Goal: Task Accomplishment & Management: Use online tool/utility

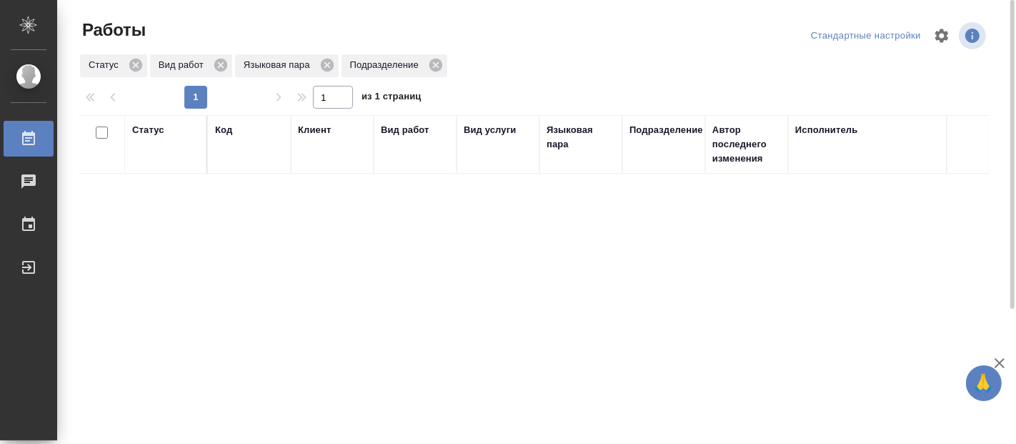
click at [209, 252] on div "Статус Код Клиент Вид работ Вид услуги Языковая пара Подразделение Автор послед…" at bounding box center [534, 372] width 910 height 515
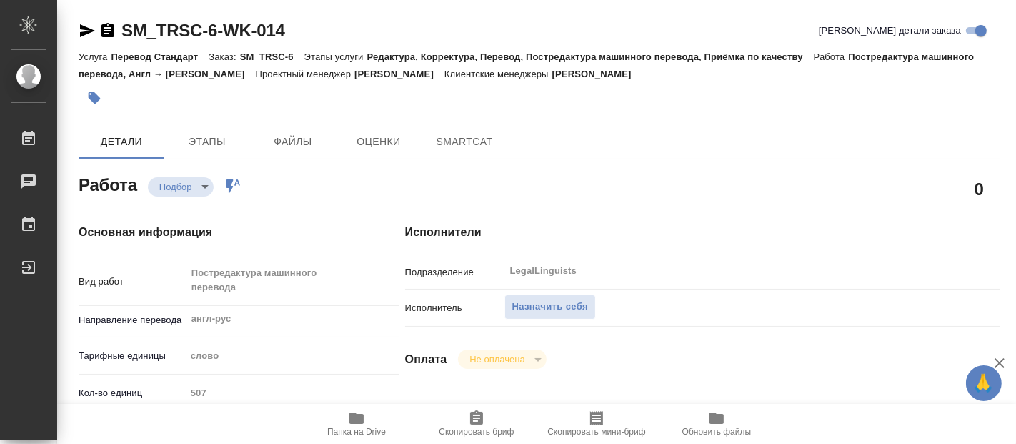
type textarea "x"
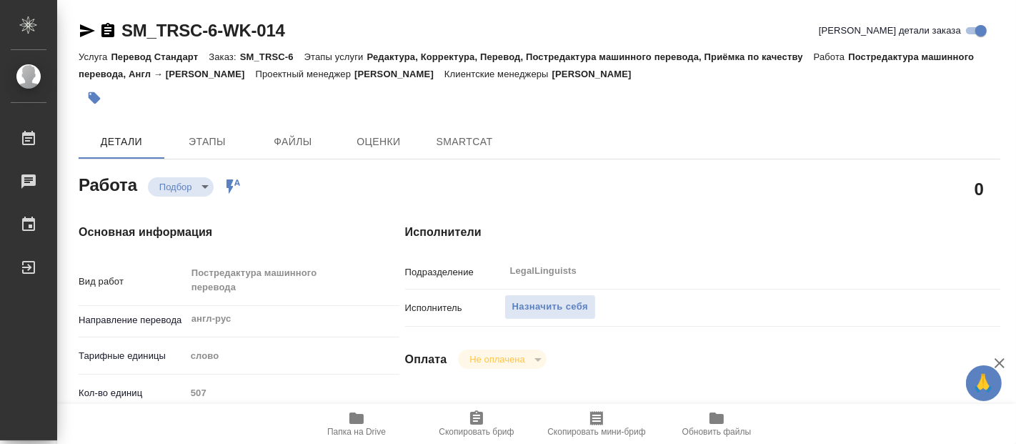
type textarea "x"
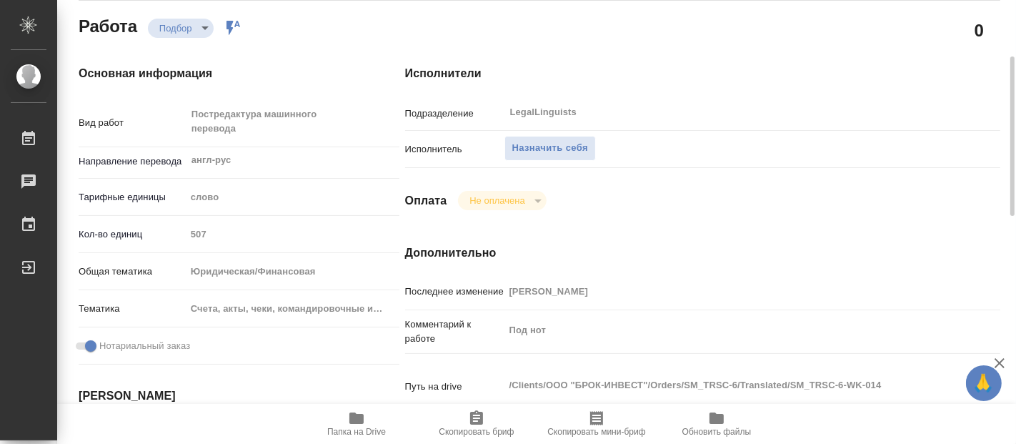
type textarea "x"
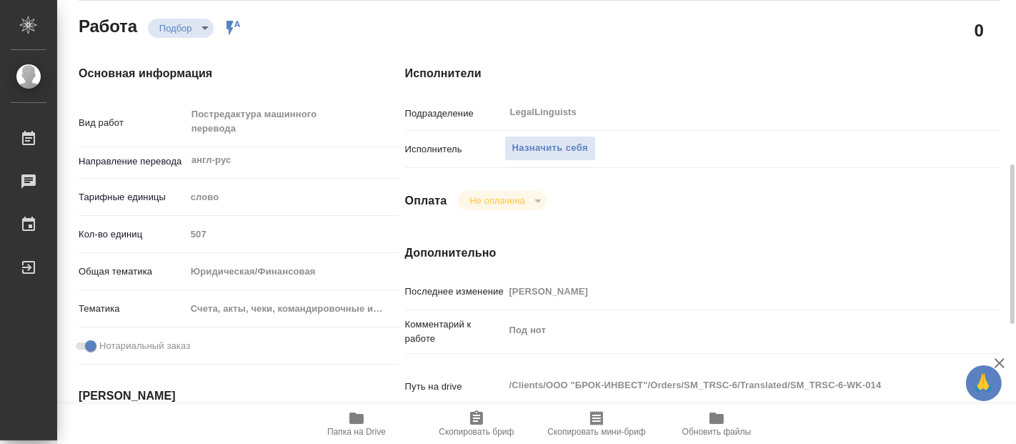
scroll to position [238, 0]
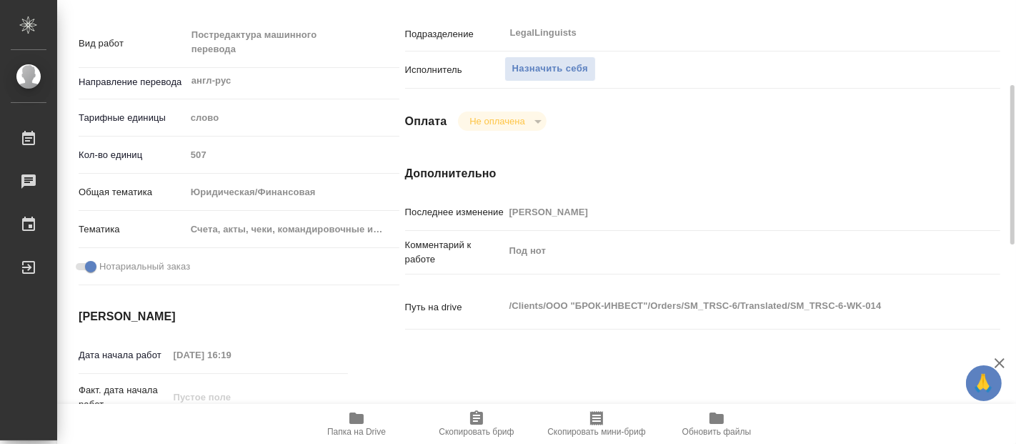
type textarea "x"
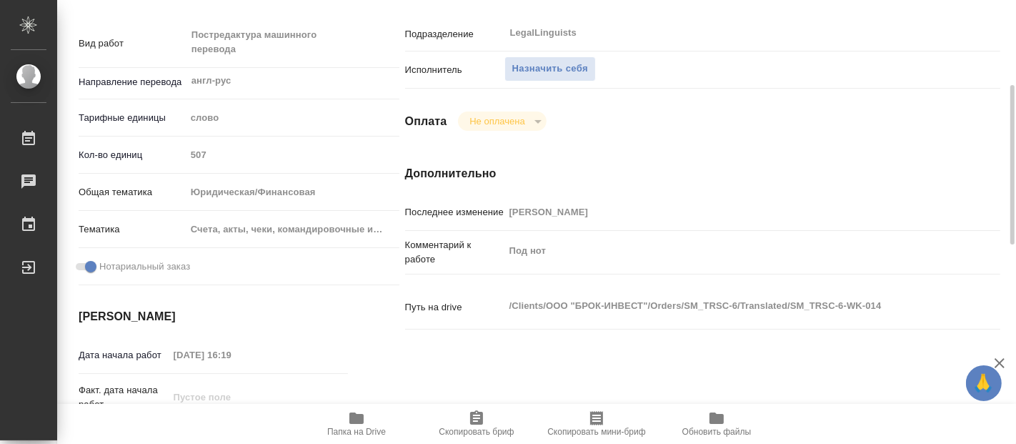
scroll to position [397, 0]
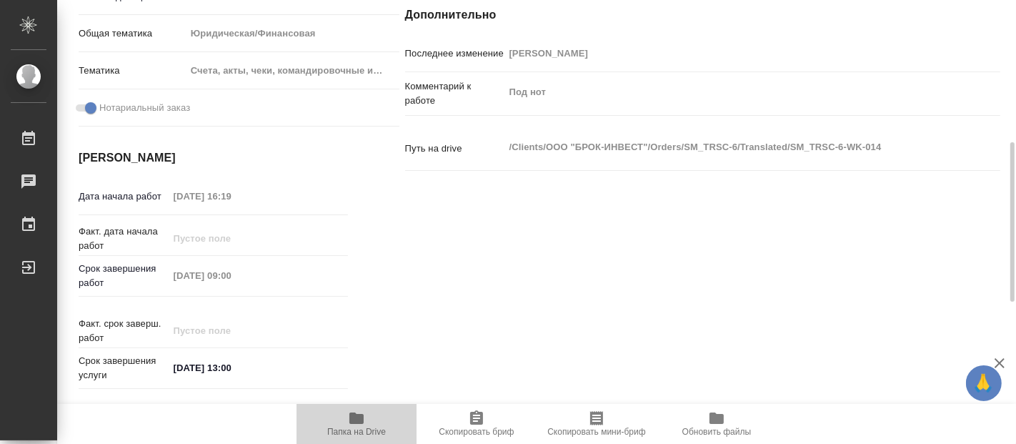
click at [352, 424] on icon "button" at bounding box center [356, 417] width 17 height 17
click at [357, 424] on icon "button" at bounding box center [356, 417] width 17 height 17
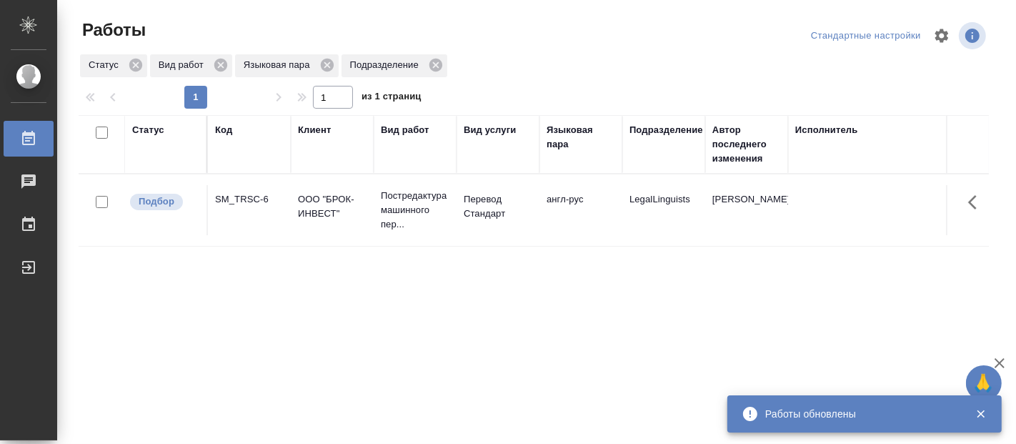
click at [982, 414] on icon "button" at bounding box center [981, 414] width 8 height 8
click at [990, 407] on button "button" at bounding box center [980, 413] width 29 height 13
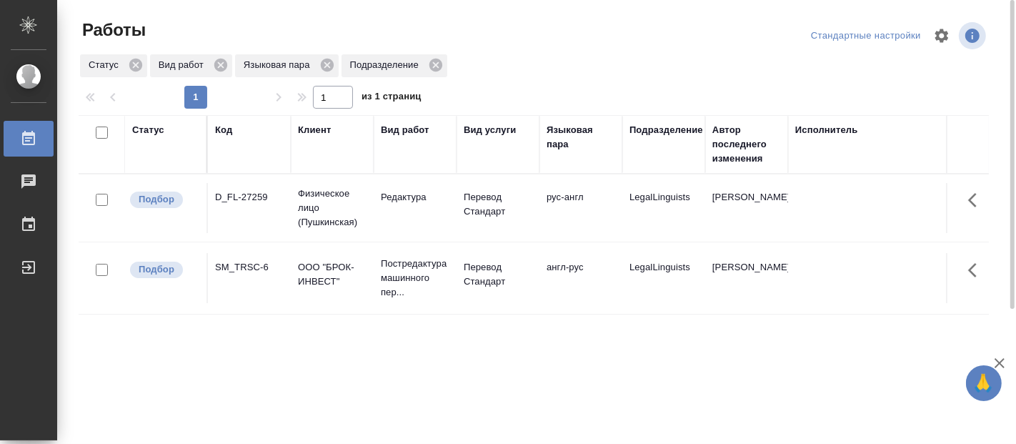
click at [374, 283] on td "Постредактура машинного пер..." at bounding box center [415, 277] width 83 height 57
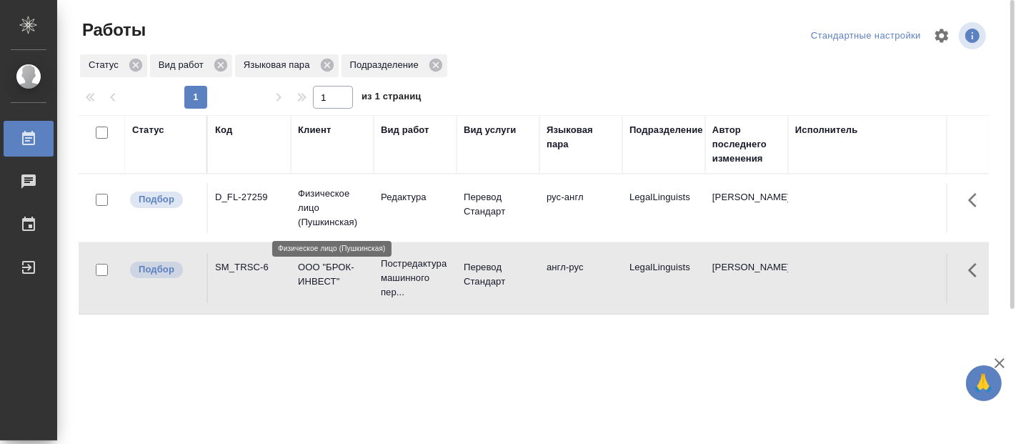
click at [332, 201] on p "Физическое лицо (Пушкинская)" at bounding box center [332, 208] width 69 height 43
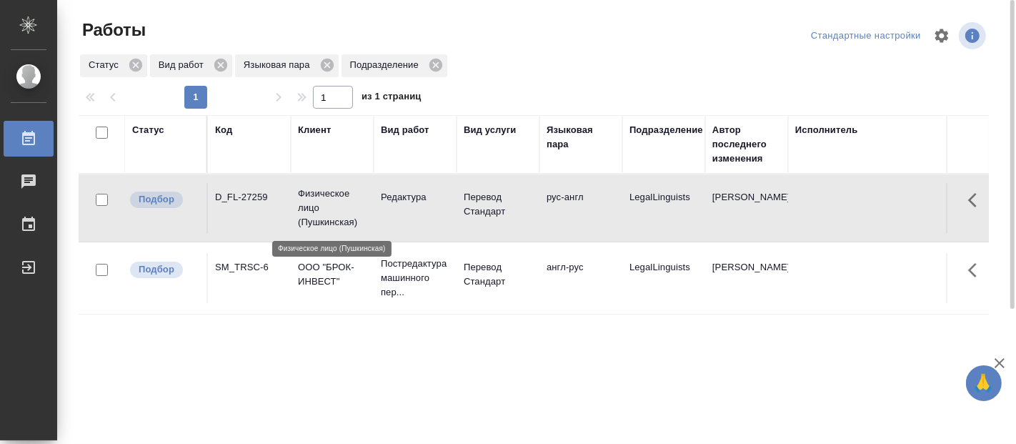
click at [332, 201] on p "Физическое лицо (Пушкинская)" at bounding box center [332, 208] width 69 height 43
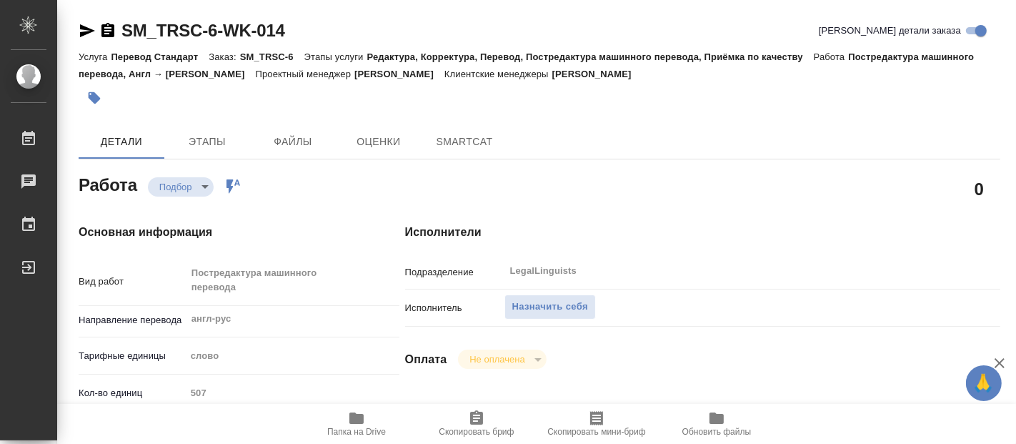
type textarea "x"
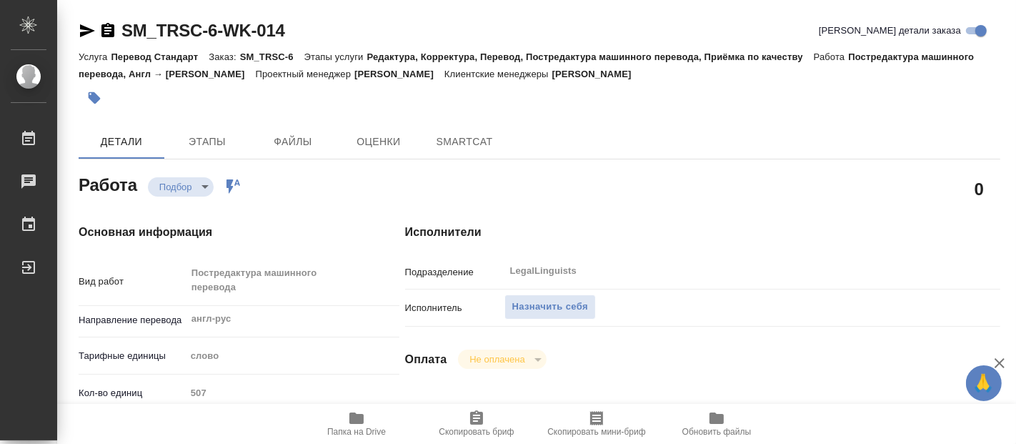
type textarea "x"
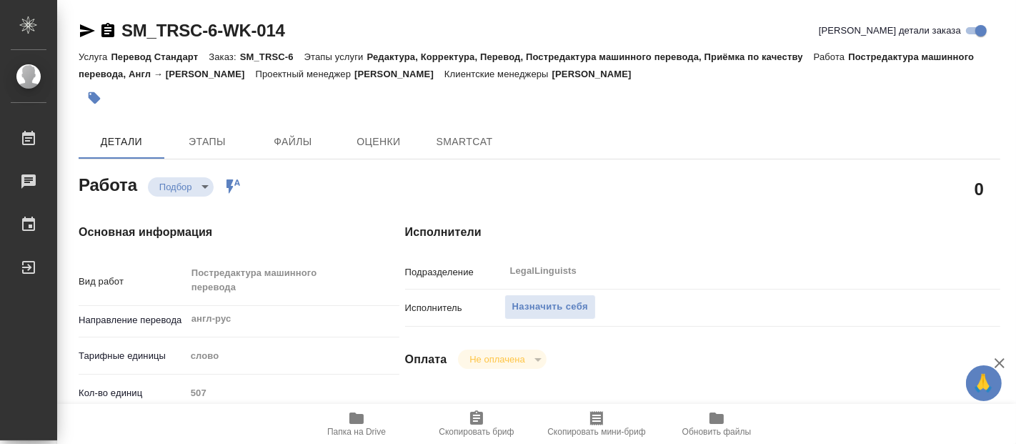
type textarea "x"
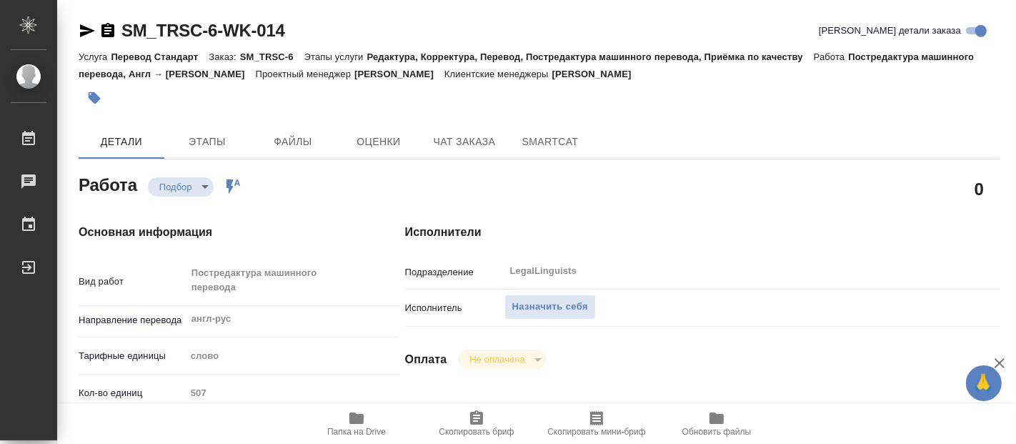
type textarea "x"
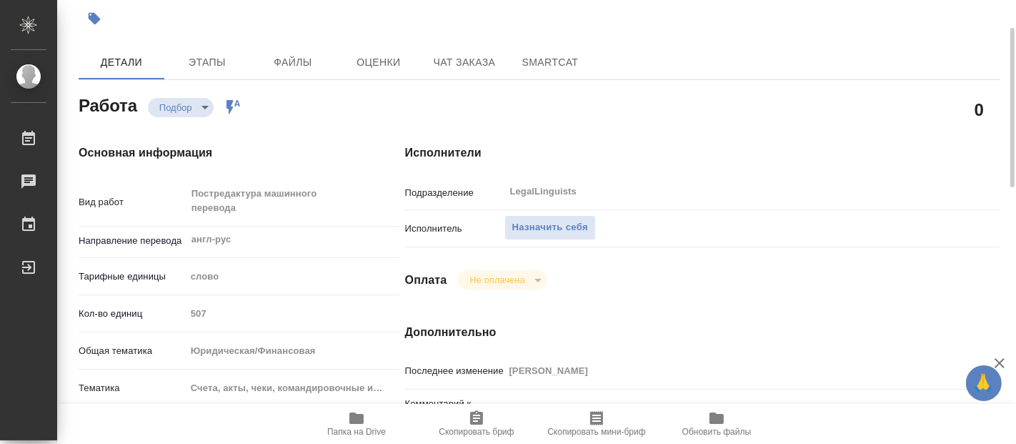
scroll to position [238, 0]
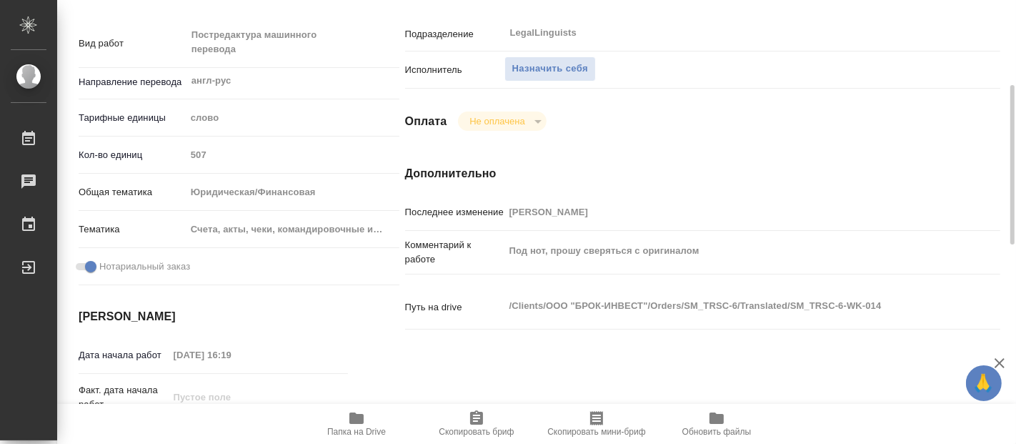
type textarea "x"
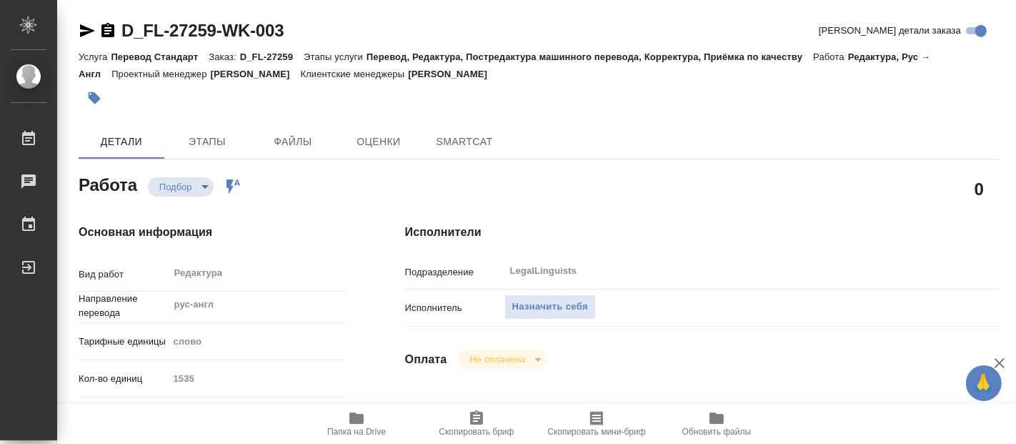
type textarea "x"
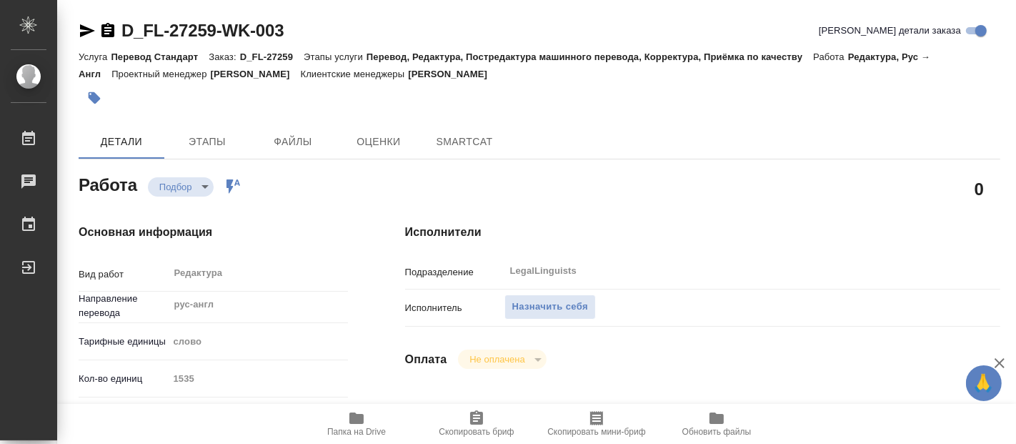
type textarea "x"
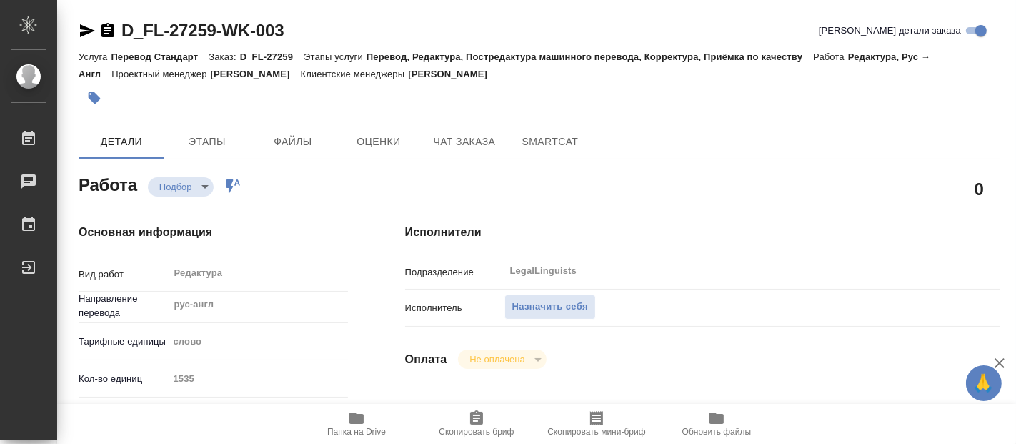
type textarea "x"
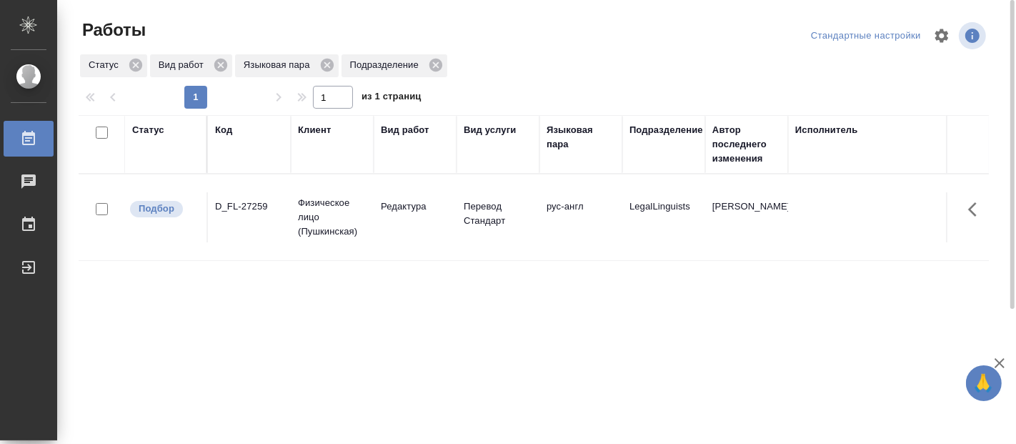
click at [446, 421] on div "Статус Код Клиент Вид работ Вид услуги Языковая пара Подразделение Автор послед…" at bounding box center [534, 372] width 910 height 515
